Goal: Go to known website: Access a specific website the user already knows

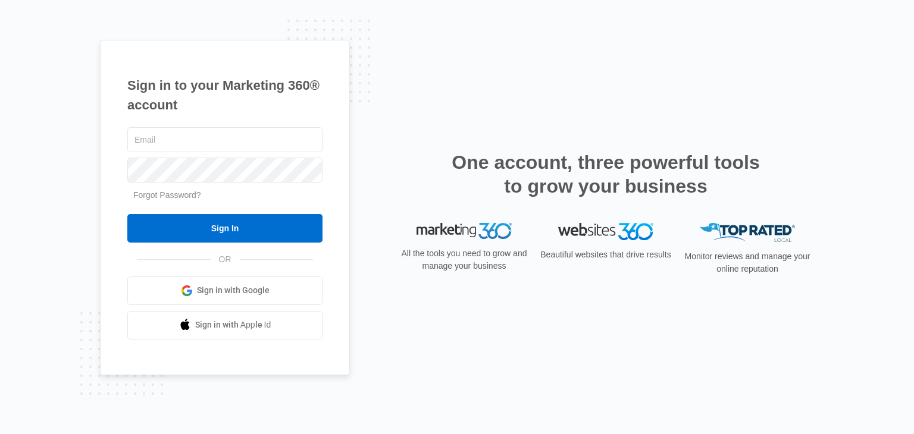
type input "[PERSON_NAME][EMAIL_ADDRESS][DOMAIN_NAME]"
click at [202, 227] on input "Sign In" at bounding box center [224, 228] width 195 height 29
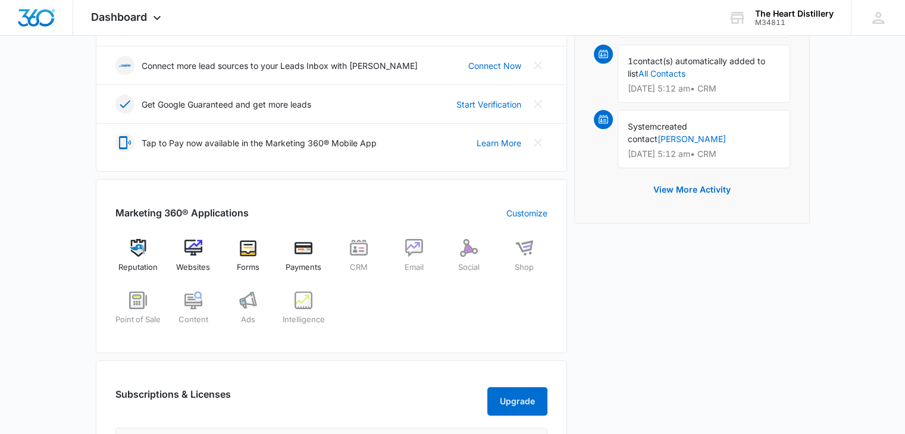
scroll to position [320, 0]
click at [185, 252] on img at bounding box center [193, 247] width 18 height 18
